Goal: Check status: Check status

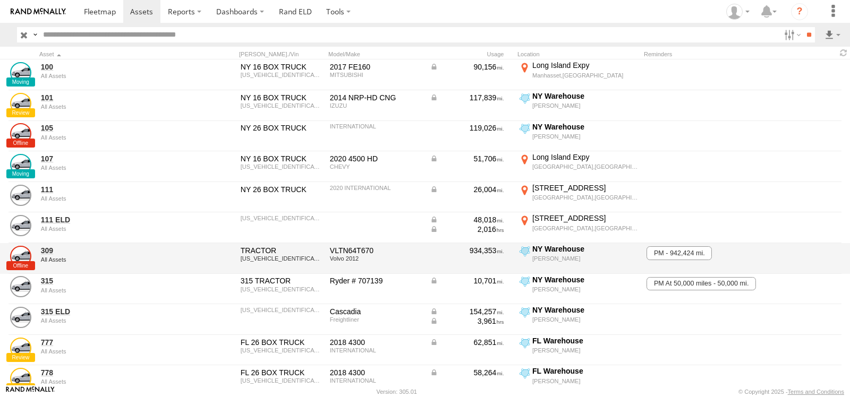
scroll to position [66, 0]
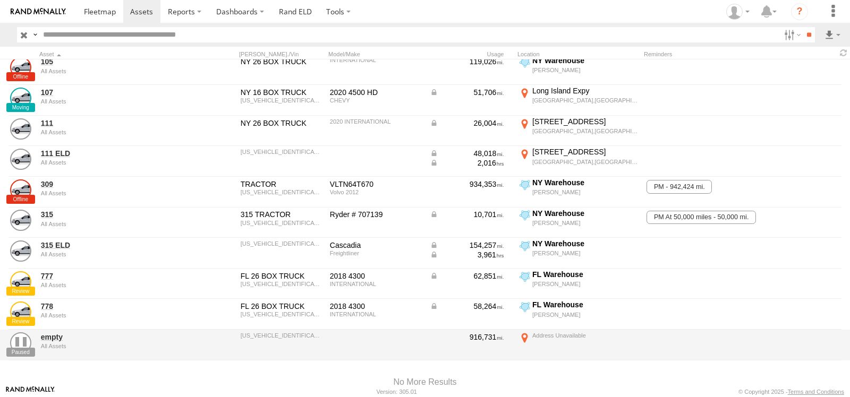
drag, startPoint x: 51, startPoint y: 277, endPoint x: 392, endPoint y: 13, distance: 431.1
click at [392, 13] on section at bounding box center [462, 11] width 771 height 23
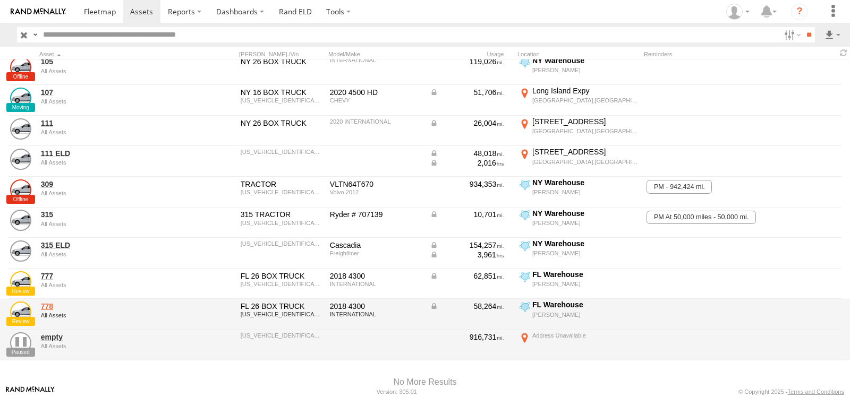
click at [52, 307] on link "778" at bounding box center [114, 307] width 146 height 10
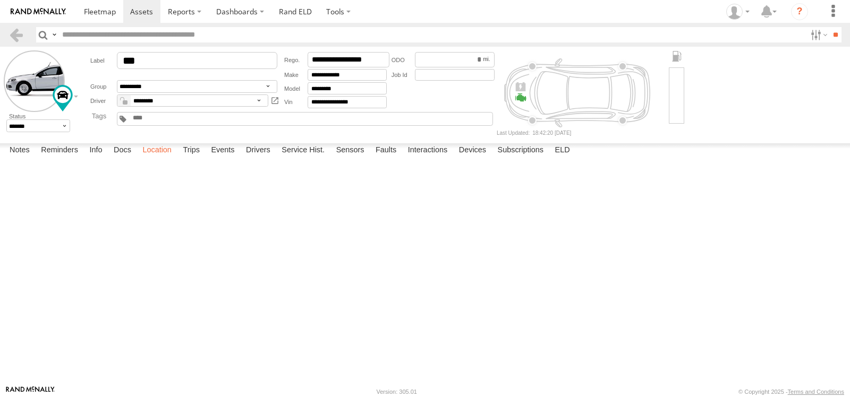
click at [162, 158] on label "Location" at bounding box center [157, 150] width 40 height 15
click at [0, 0] on span at bounding box center [0, 0] width 0 height 0
click at [0, 0] on div at bounding box center [0, 0] width 0 height 0
click at [0, 0] on label at bounding box center [0, 0] width 0 height 0
drag, startPoint x: 87, startPoint y: 351, endPoint x: 101, endPoint y: 352, distance: 14.9
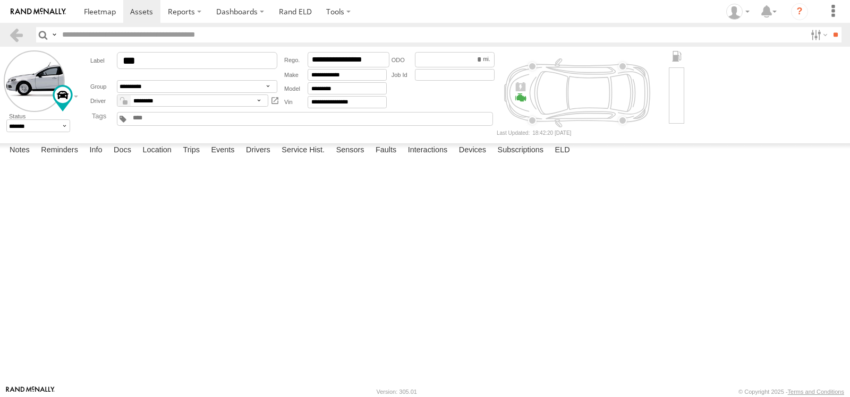
click at [0, 0] on input "range" at bounding box center [0, 0] width 0 height 0
drag, startPoint x: 400, startPoint y: 233, endPoint x: 478, endPoint y: 283, distance: 92.7
click at [0, 0] on div "778 08:51 Tue 10:49 Tue 15:38 Tue 15:40 Tue 16:05 Tue 16:27 Tue" at bounding box center [0, 0] width 0 height 0
drag, startPoint x: 102, startPoint y: 358, endPoint x: 113, endPoint y: 357, distance: 10.7
click at [0, 0] on input "range" at bounding box center [0, 0] width 0 height 0
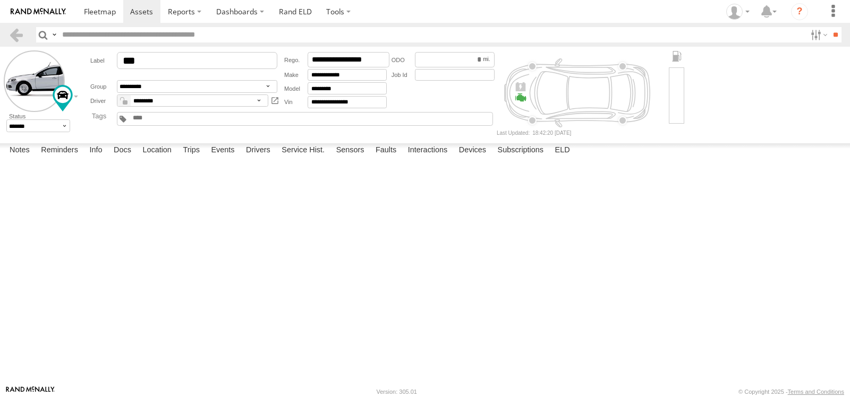
drag, startPoint x: 439, startPoint y: 238, endPoint x: 468, endPoint y: 160, distance: 83.2
click at [0, 0] on div "778 08:51 Tue 10:49 Tue 15:38 Tue 15:40 Tue 16:05 Tue 16:27 Tue" at bounding box center [0, 0] width 0 height 0
drag, startPoint x: 117, startPoint y: 353, endPoint x: 737, endPoint y: 411, distance: 622.7
type input "**********"
click at [0, 0] on input "range" at bounding box center [0, 0] width 0 height 0
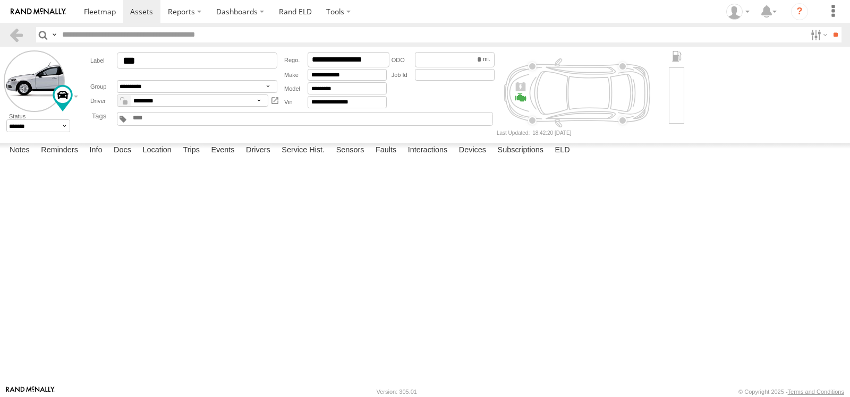
click at [0, 0] on input "range" at bounding box center [0, 0] width 0 height 0
